Goal: Transaction & Acquisition: Purchase product/service

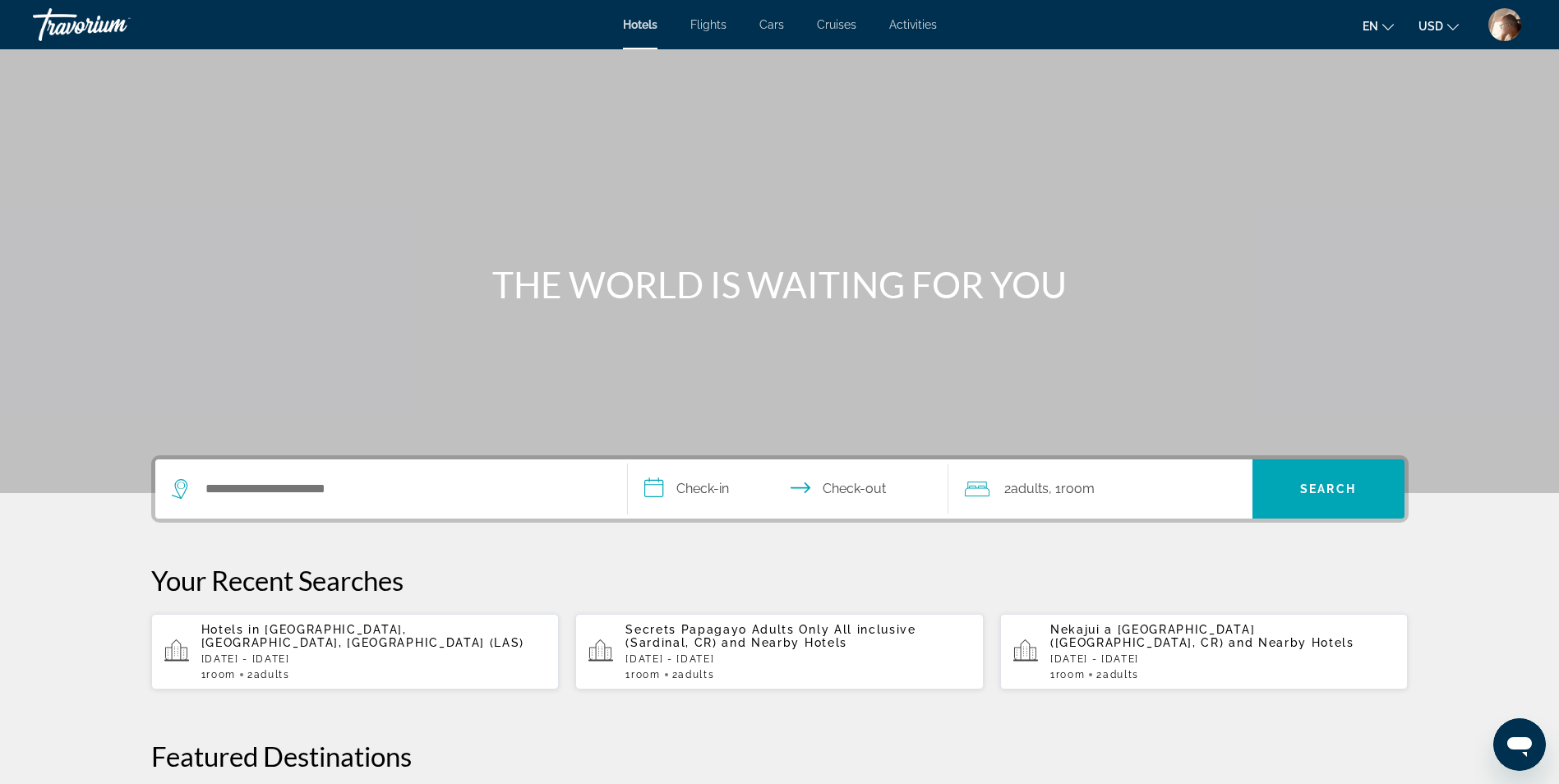
click at [1501, 32] on img "User Menu" at bounding box center [1505, 25] width 33 height 33
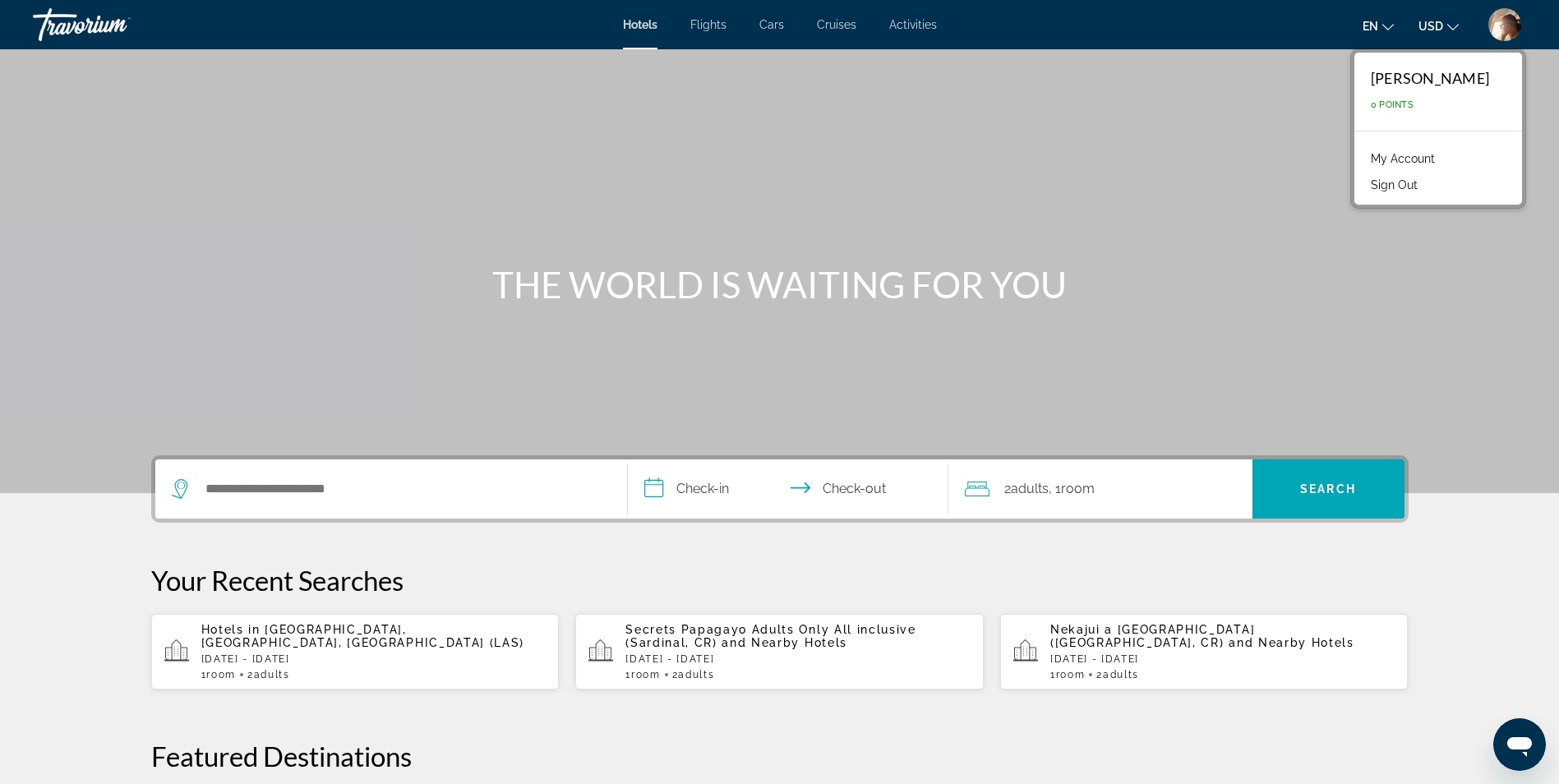
click at [1363, 154] on link "My Account" at bounding box center [1403, 159] width 81 height 22
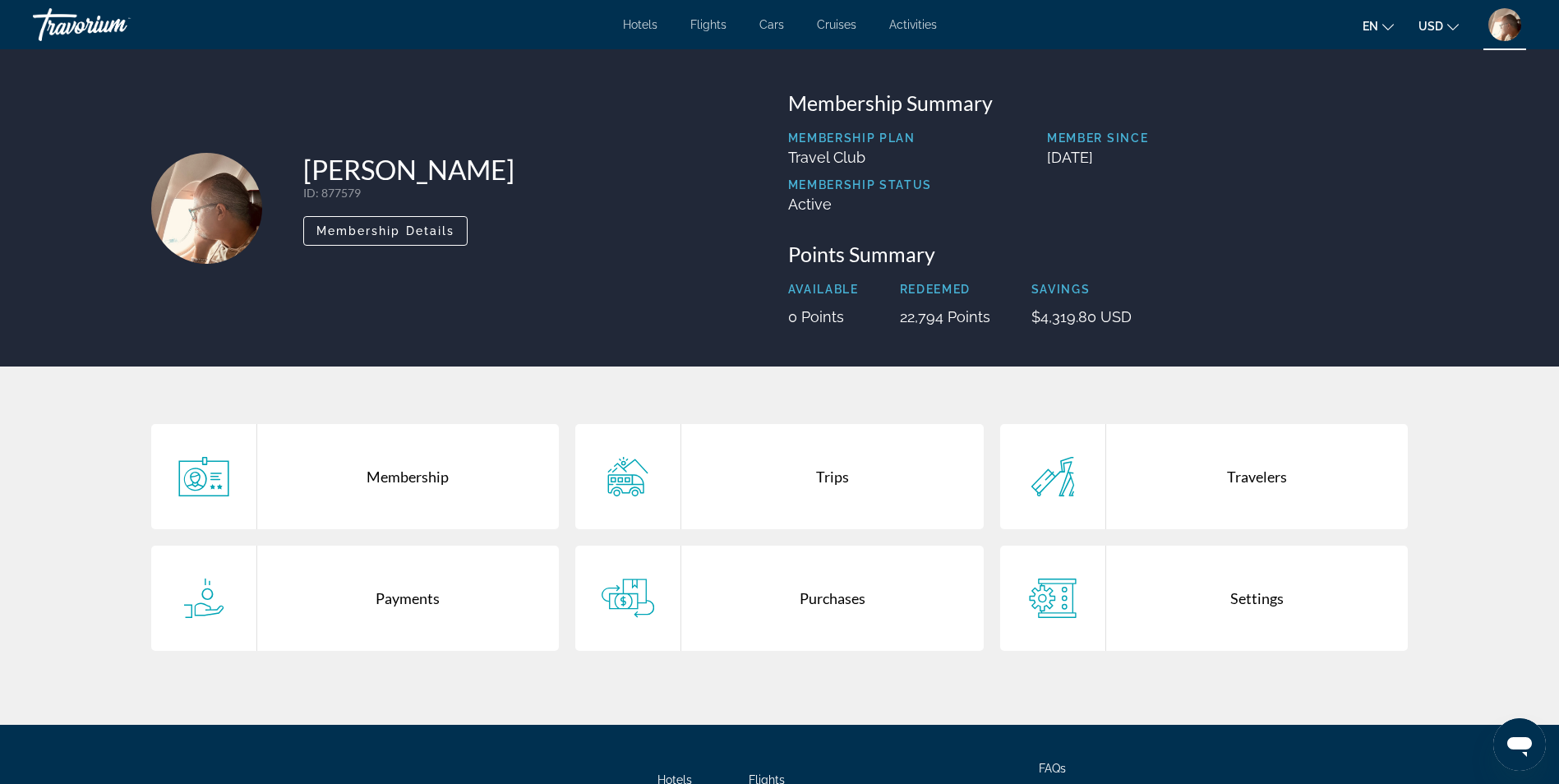
click at [758, 615] on div "Purchases" at bounding box center [832, 598] width 302 height 105
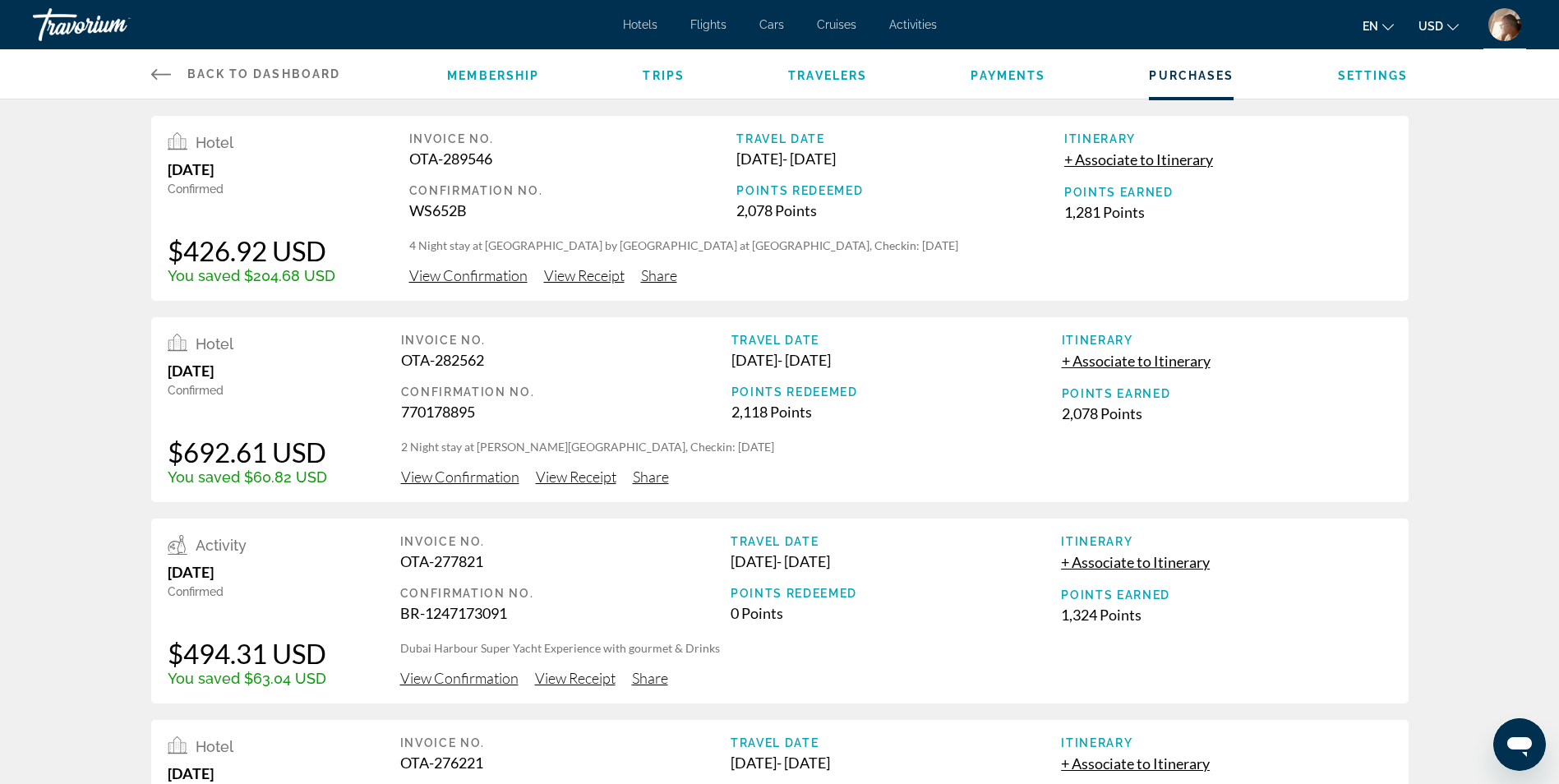
click at [560, 271] on span "View Receipt" at bounding box center [584, 275] width 81 height 18
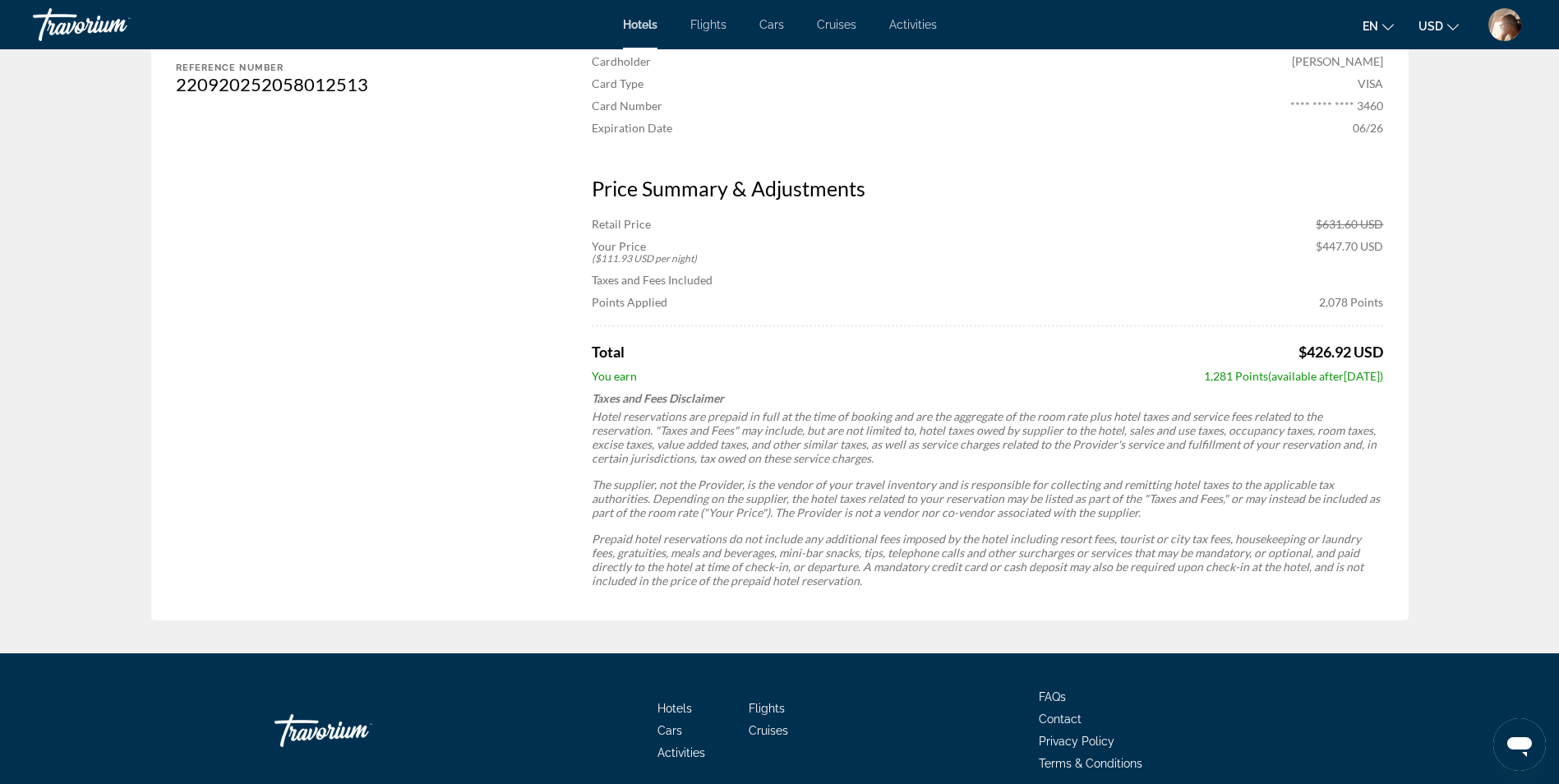
scroll to position [165, 0]
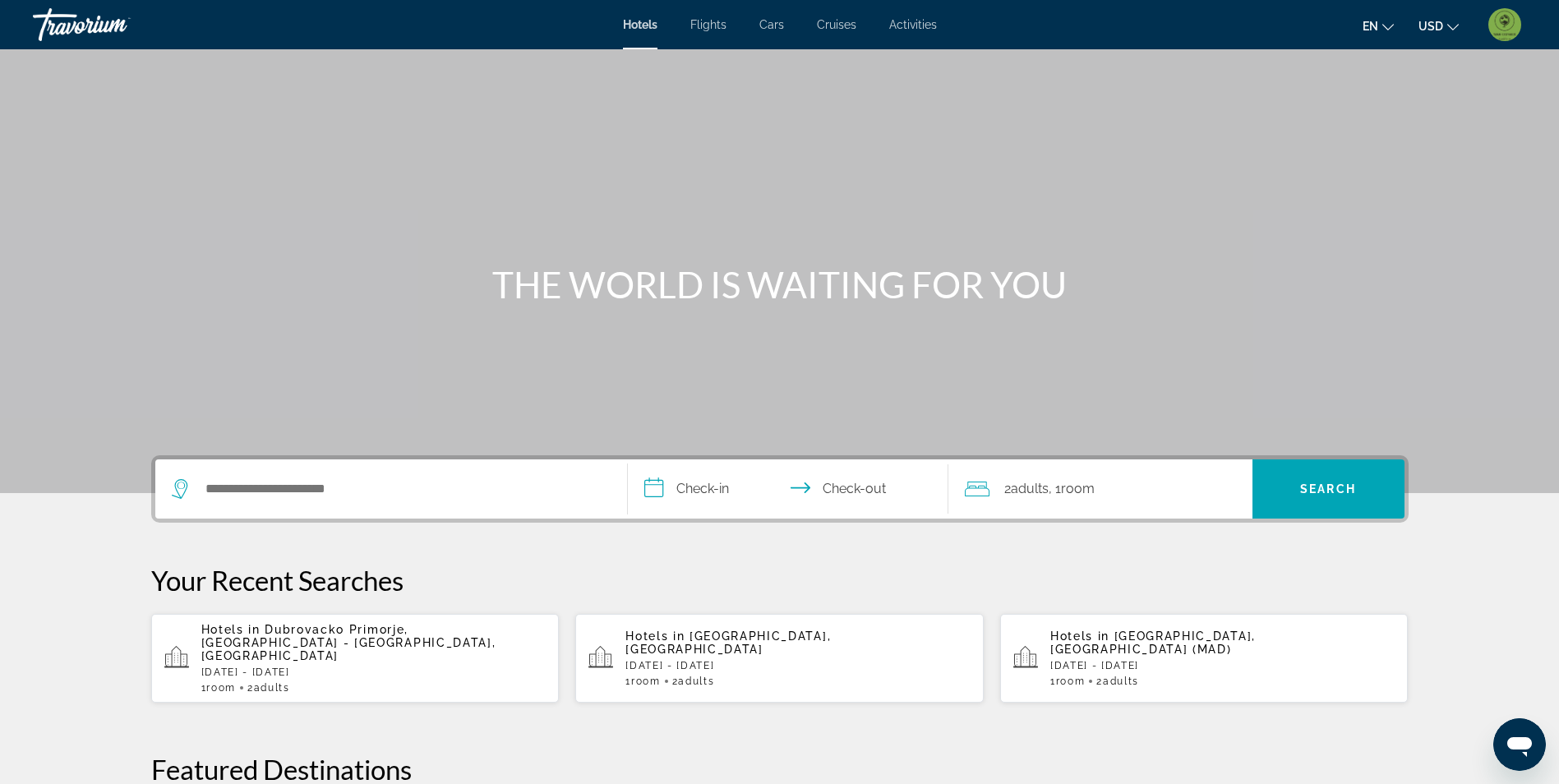
click at [917, 27] on span "Activities" at bounding box center [912, 25] width 47 height 13
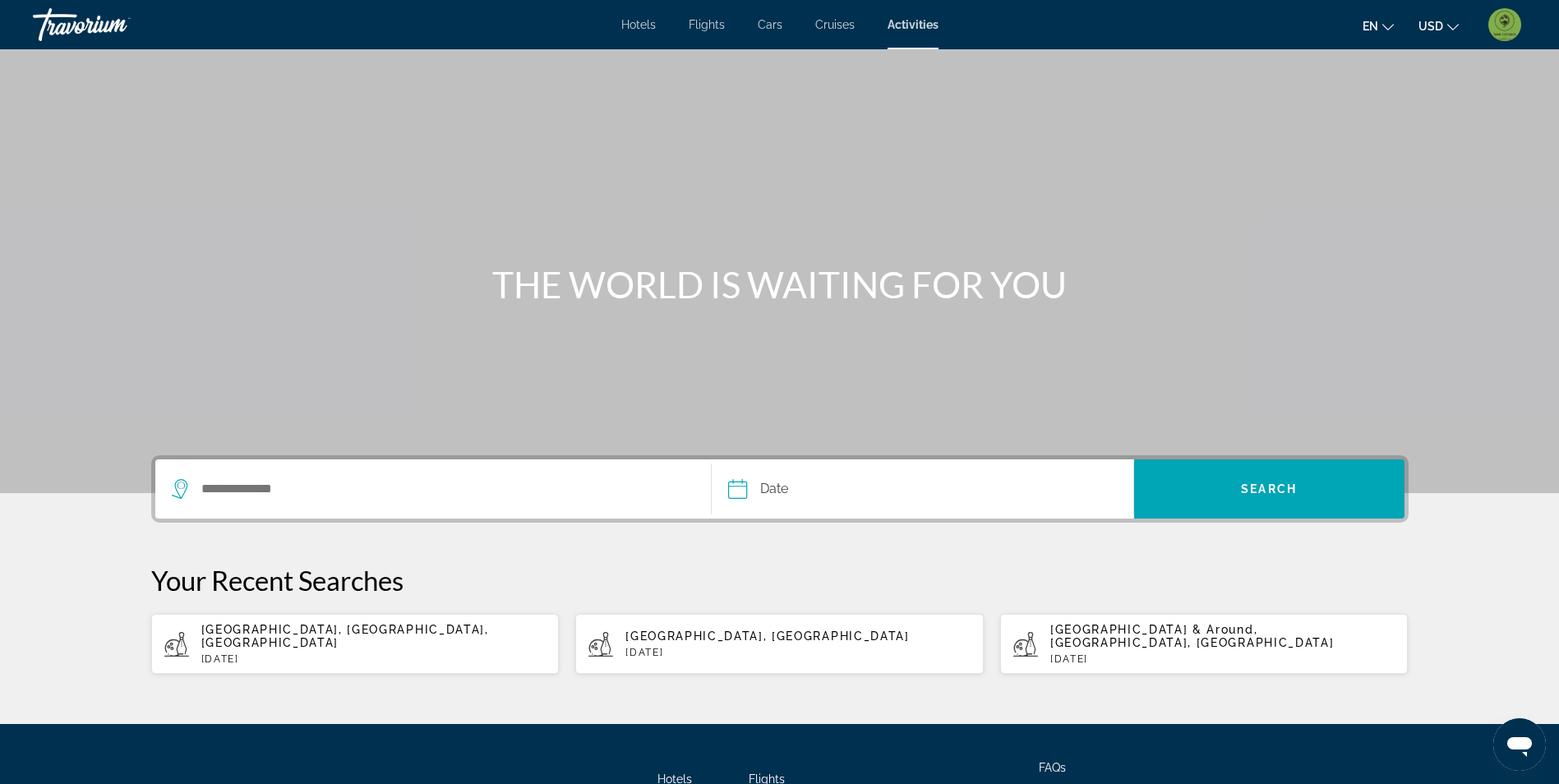
click at [292, 638] on div "Dubrovnik, Dalmatia, Croatia Mon, 20 Oct" at bounding box center [374, 644] width 345 height 42
type input "**********"
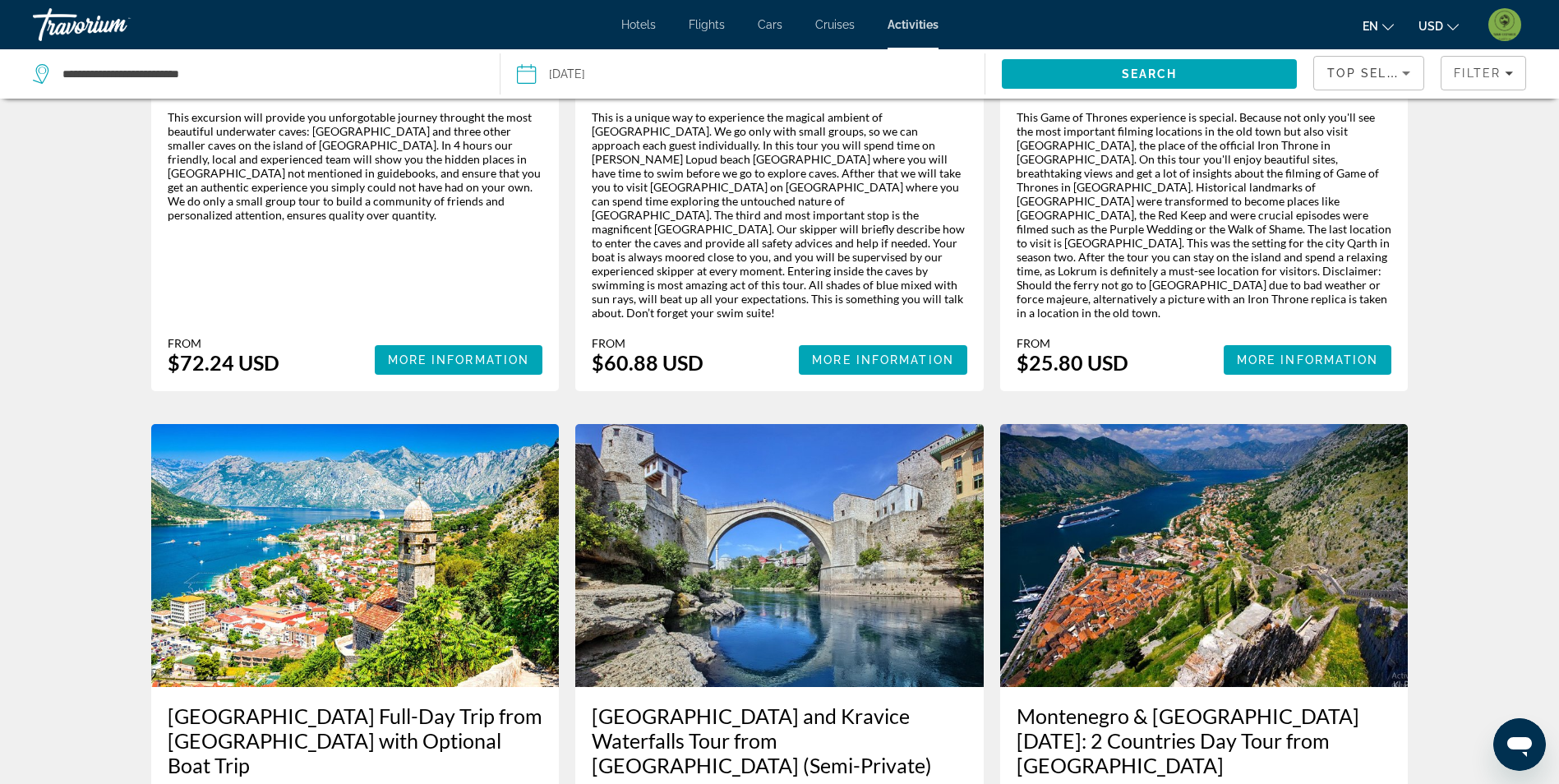
scroll to position [494, 0]
